Goal: Transaction & Acquisition: Download file/media

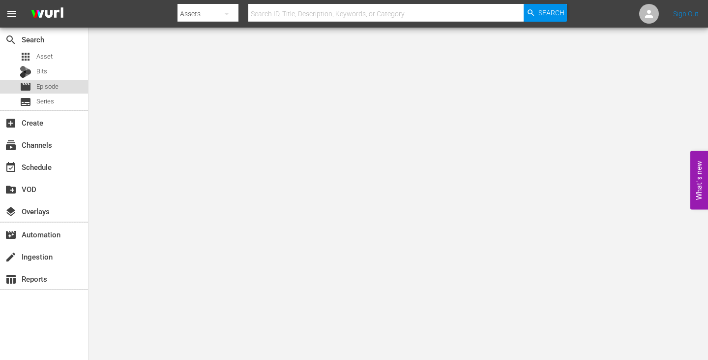
click at [56, 83] on span "Episode" at bounding box center [47, 87] width 22 height 10
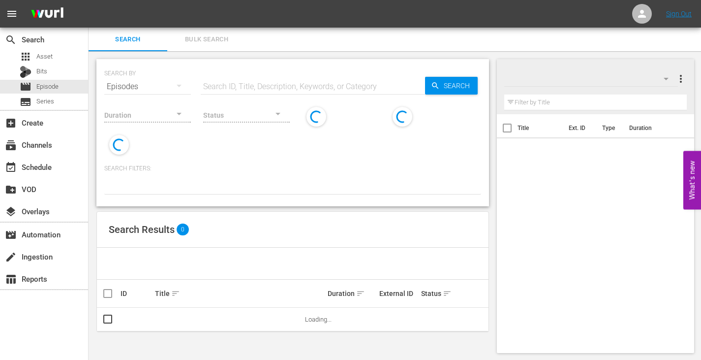
click at [281, 78] on input "text" at bounding box center [313, 87] width 224 height 24
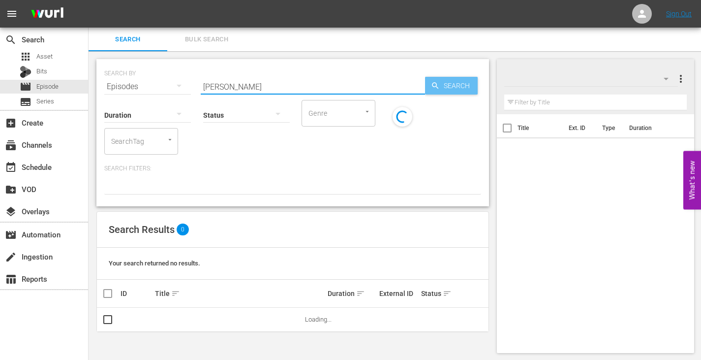
type input "jodi arias"
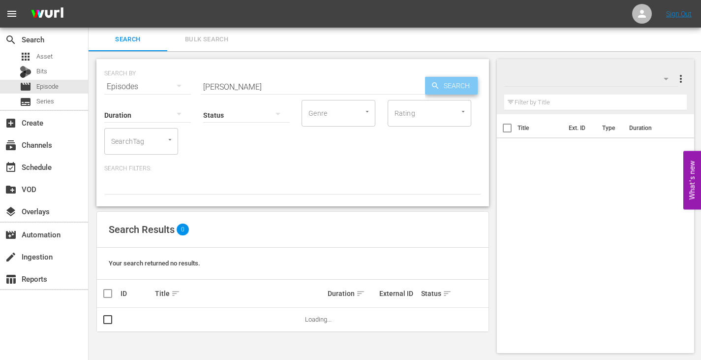
click at [443, 86] on span "Search" at bounding box center [459, 86] width 38 height 18
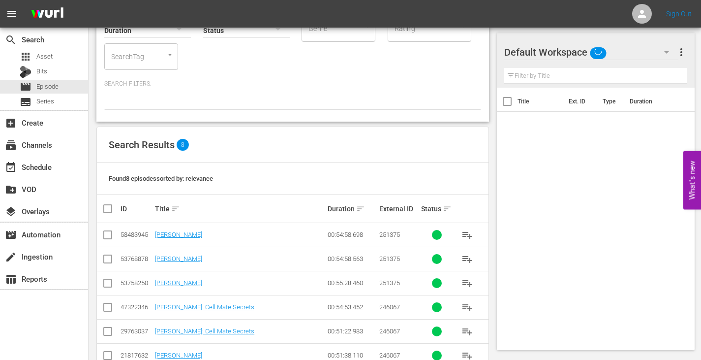
scroll to position [158, 0]
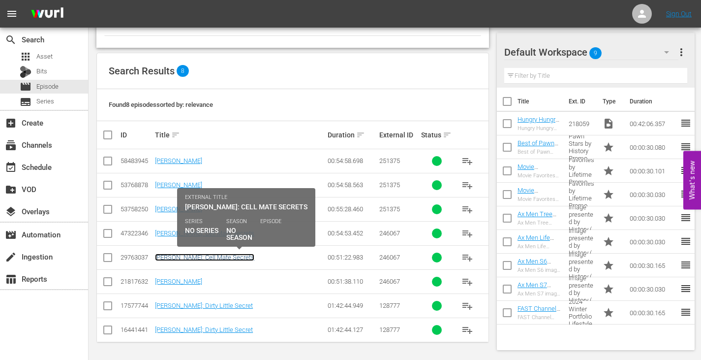
click at [218, 257] on link "Jodi Arias: Cell Mate Secrets" at bounding box center [204, 256] width 99 height 7
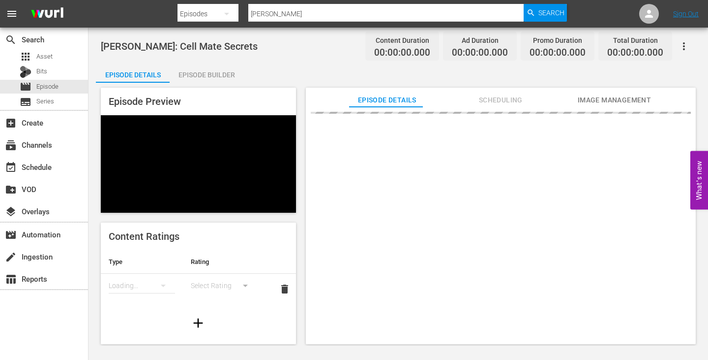
click at [605, 98] on span "Image Management" at bounding box center [615, 100] width 74 height 12
click at [583, 93] on button "Image Management" at bounding box center [615, 98] width 74 height 20
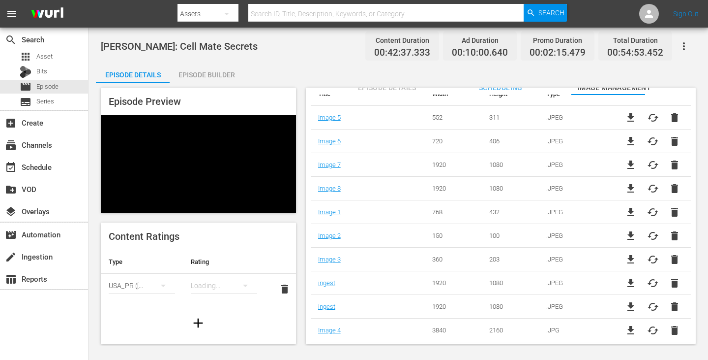
scroll to position [19, 0]
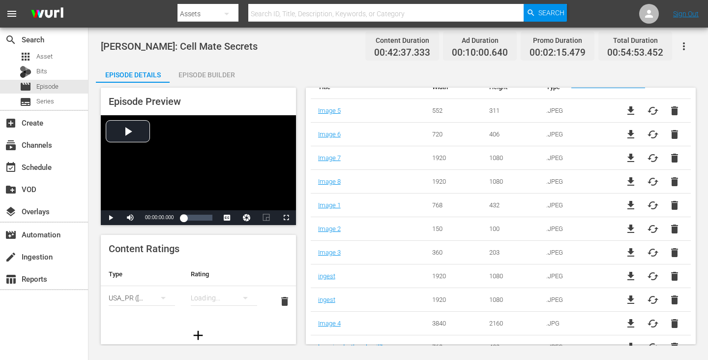
click at [625, 323] on span "file_download" at bounding box center [631, 323] width 12 height 12
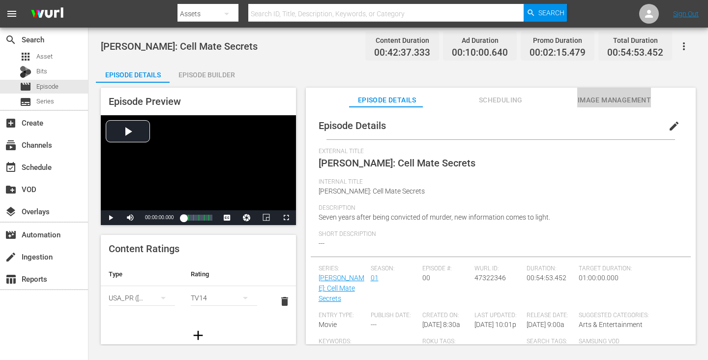
click at [578, 101] on span "Image Management" at bounding box center [615, 100] width 74 height 12
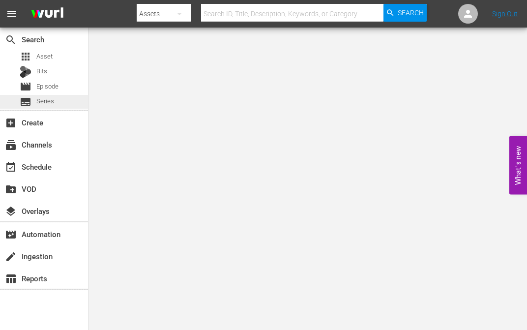
click at [31, 100] on span "subtitles" at bounding box center [26, 102] width 12 height 12
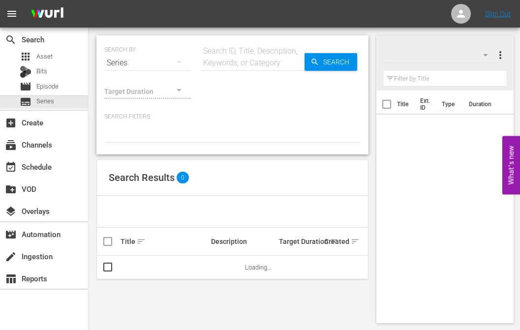
click at [233, 61] on input "text" at bounding box center [253, 63] width 104 height 24
type input "monster"
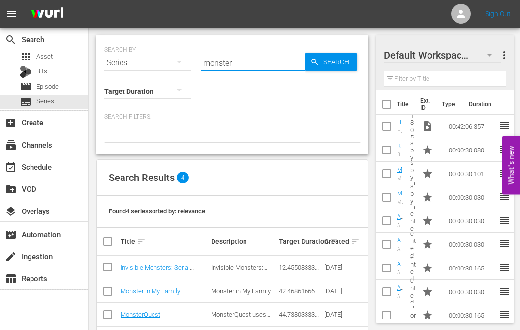
scroll to position [38, 0]
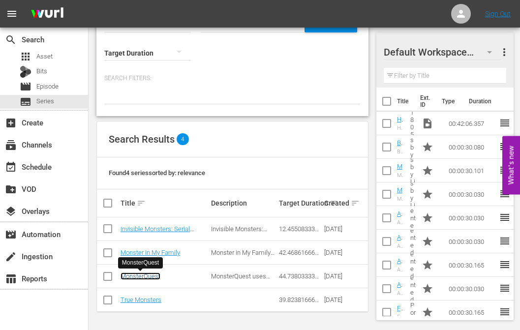
click at [154, 274] on link "MonsterQuest" at bounding box center [141, 276] width 40 height 7
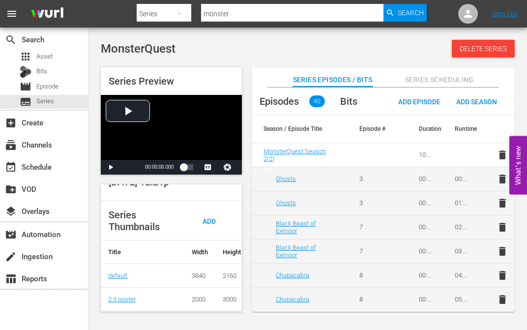
scroll to position [291, 0]
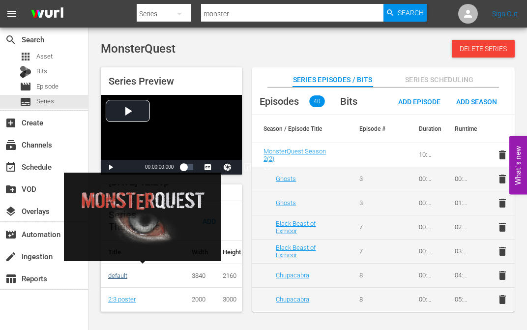
click at [116, 272] on link "default" at bounding box center [117, 275] width 19 height 7
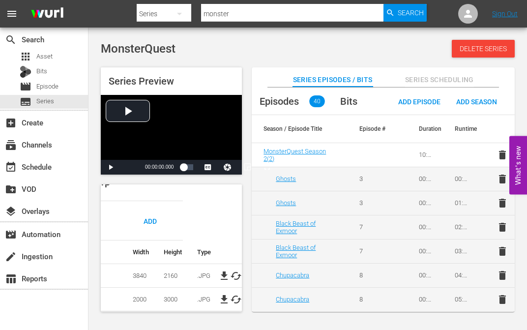
scroll to position [291, 63]
click at [218, 270] on span "file_download" at bounding box center [224, 276] width 12 height 12
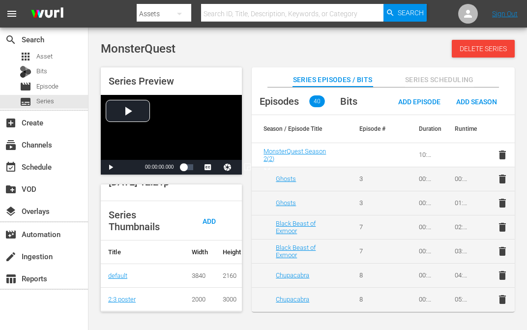
scroll to position [285, 63]
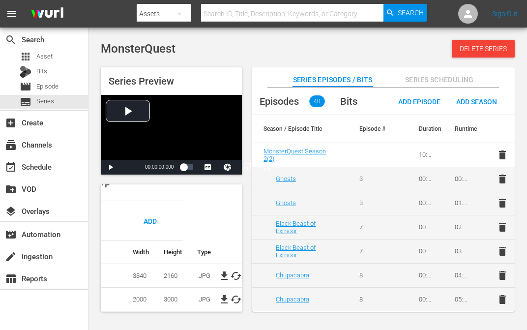
click at [221, 299] on span "file_download" at bounding box center [224, 300] width 12 height 12
